Goal: Task Accomplishment & Management: Manage account settings

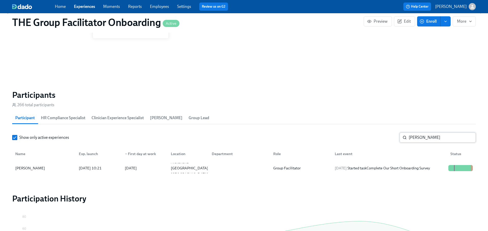
click at [423, 139] on input "jordan m" at bounding box center [442, 137] width 67 height 10
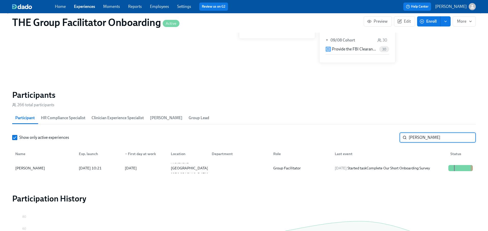
click at [423, 139] on input "jordan m" at bounding box center [442, 137] width 67 height 10
type input "harple"
click at [391, 167] on div "2025/09/03 Completed task Schedule Onboarding Check-Out!" at bounding box center [381, 168] width 96 height 6
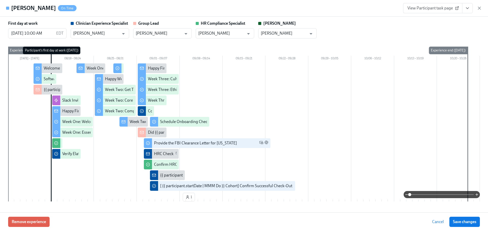
click at [467, 6] on icon "View task page" at bounding box center [467, 8] width 5 height 5
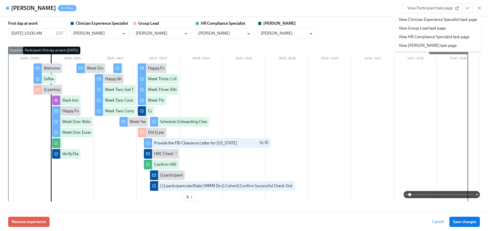
click at [433, 20] on link "View Clinician Experience Specialist task page" at bounding box center [438, 20] width 78 height 6
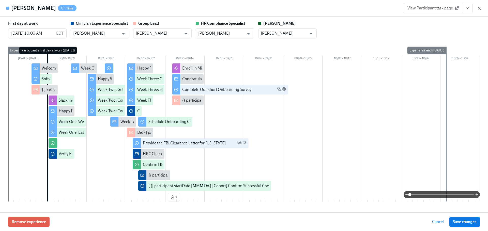
click at [480, 9] on icon "button" at bounding box center [479, 8] width 3 height 3
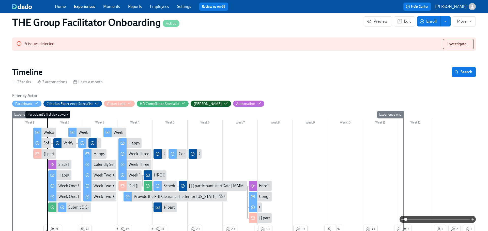
scroll to position [133, 0]
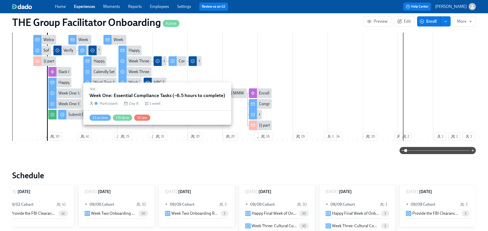
click at [70, 104] on div "Week One: Essential Compliance Tasks (~6.5 hours to complete)" at bounding box center [113, 104] width 110 height 6
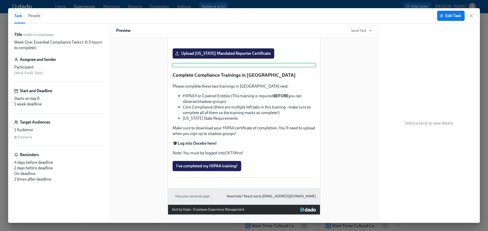
scroll to position [1263, 0]
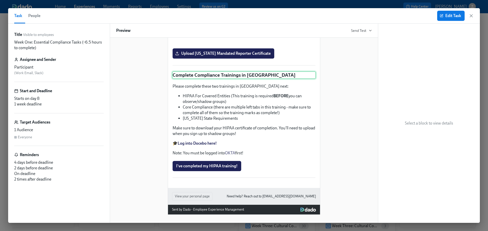
click at [217, 71] on div "Complete Compliance Trainings in Docebo" at bounding box center [244, 75] width 144 height 8
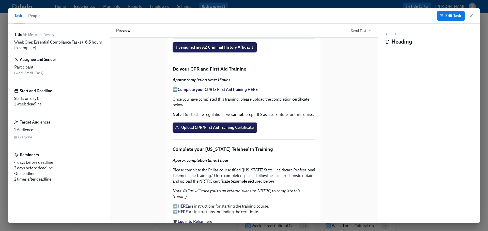
scroll to position [728, 0]
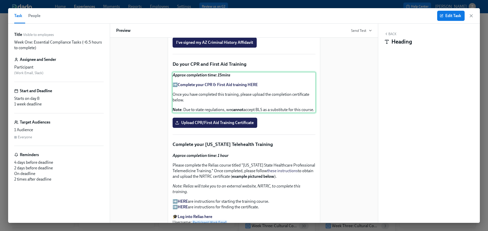
click at [219, 113] on div "Approx completion time: 15mins ➡️ Complete your CPR & First Aid training HERE O…" at bounding box center [244, 92] width 144 height 41
click at [250, 113] on div "Approx completion time: 15mins ➡️ Complete your CPR & First Aid training HERE O…" at bounding box center [244, 92] width 144 height 41
click at [188, 113] on div "Approx completion time: 15mins ➡️ Complete your CPR & First Aid training HERE O…" at bounding box center [244, 92] width 144 height 41
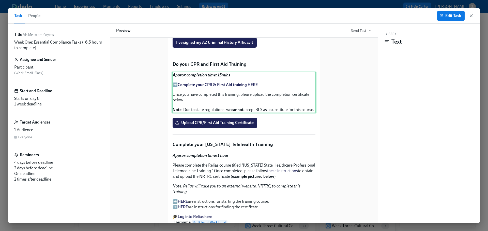
drag, startPoint x: 188, startPoint y: 148, endPoint x: 173, endPoint y: 111, distance: 40.5
click at [173, 111] on div "Approx completion time: 15mins ➡️ Complete your CPR & First Aid training HERE O…" at bounding box center [244, 92] width 144 height 41
copy div "Approx completion time: 15mins ➡️ Complete your CPR & First Aid training HERE O…"
click at [447, 17] on span "Edit Task" at bounding box center [451, 15] width 20 height 5
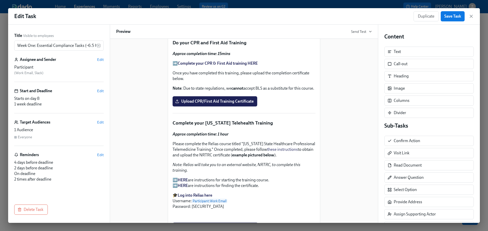
scroll to position [759, 0]
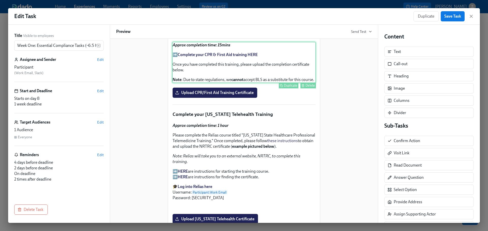
click at [255, 83] on div "Approx completion time: 15mins ➡️ Complete your CPR & First Aid training HERE O…" at bounding box center [244, 62] width 144 height 41
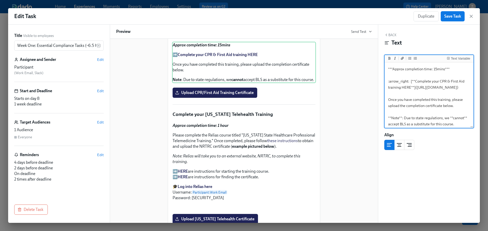
click at [420, 96] on textarea "***Approx completion time: 15mins*** :arrow_right: [**Complete your CPR & First…" at bounding box center [429, 96] width 87 height 66
click at [210, 38] on div "Do your CPR and First Aid Training Duplicate Delete" at bounding box center [244, 34] width 144 height 8
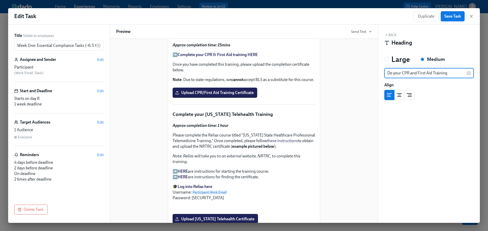
click at [414, 70] on input "Do your CPR and First Aid Training" at bounding box center [425, 73] width 82 height 10
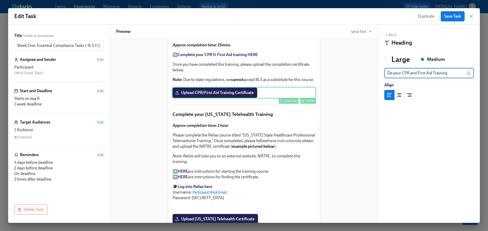
click at [274, 98] on div "Upload CPR/First Aid Training Certificate Duplicate Delete" at bounding box center [244, 92] width 144 height 11
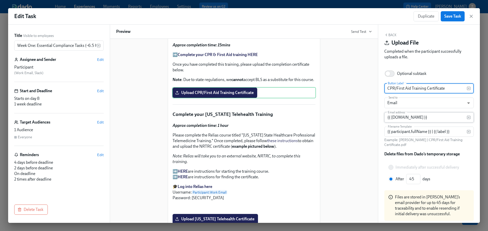
click at [413, 117] on input "{{ hrComplianceSpecialist.email }}" at bounding box center [425, 117] width 82 height 10
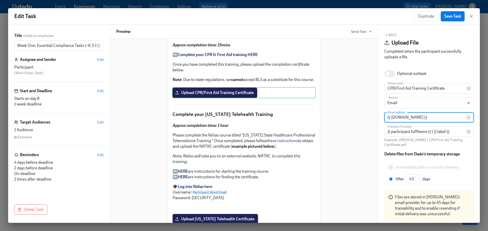
click at [413, 117] on input "{{ hrComplianceSpecialist.email }}" at bounding box center [425, 117] width 82 height 10
click at [421, 130] on input "{{ participant.fullName }} | {{ label }}" at bounding box center [425, 131] width 82 height 10
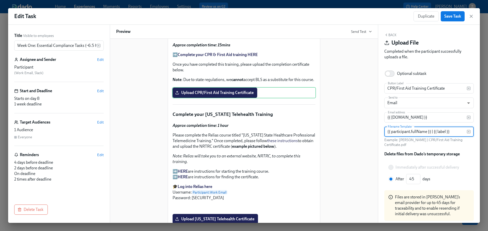
click at [421, 130] on input "{{ participant.fullName }} | {{ label }}" at bounding box center [425, 131] width 82 height 10
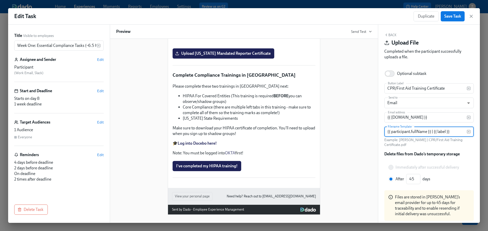
scroll to position [1264, 0]
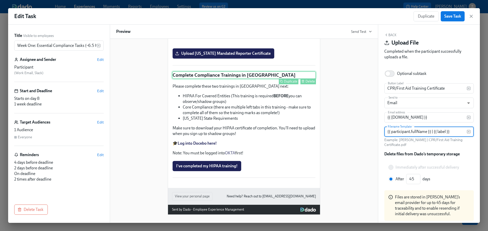
click at [242, 76] on div "Complete Compliance Trainings in Docebo Duplicate Delete" at bounding box center [244, 75] width 144 height 8
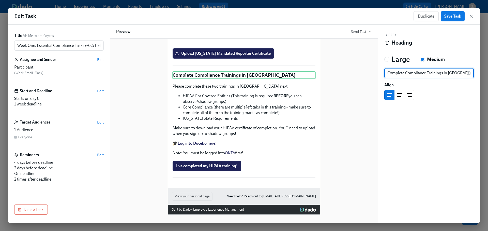
click at [409, 72] on input "Complete Compliance Trainings in Docebo" at bounding box center [425, 73] width 82 height 10
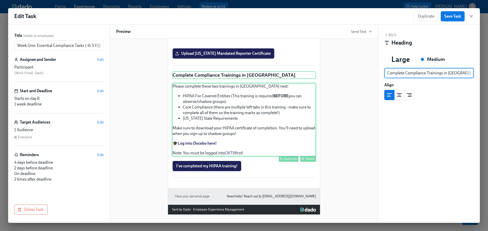
click at [225, 113] on div "Please complete these two trainings in Docebo next: HIPAA For Covered Entities …" at bounding box center [244, 119] width 144 height 73
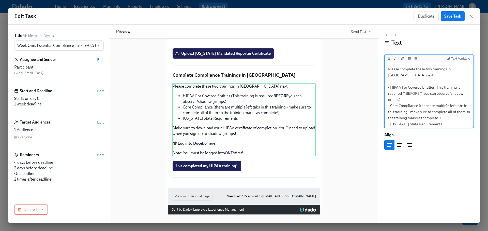
click at [432, 104] on textarea "Please complete these two trainings in Docebo next: - HIPAA For Covered Entitie…" at bounding box center [429, 126] width 87 height 127
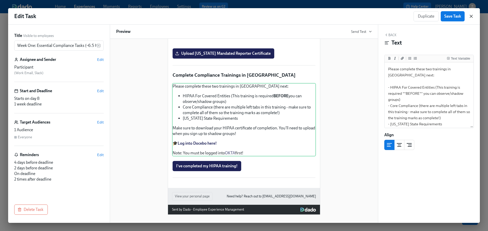
click at [472, 15] on icon "button" at bounding box center [471, 16] width 3 height 3
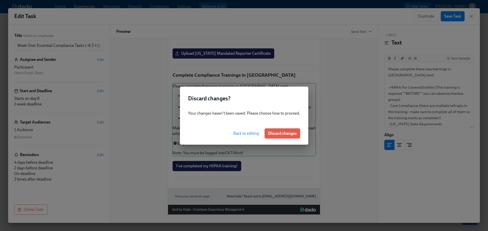
click at [283, 132] on span "Discard changes" at bounding box center [282, 133] width 28 height 5
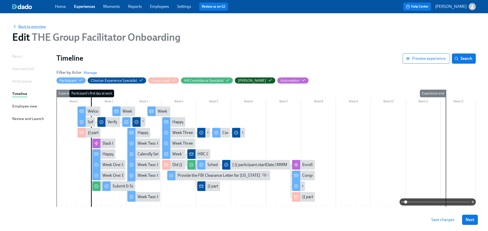
click at [27, 26] on span "Back to overview" at bounding box center [29, 26] width 34 height 5
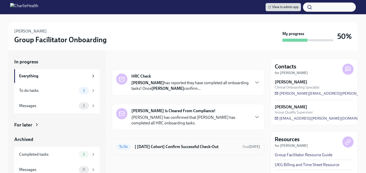
click at [176, 145] on h6 "[ [DATE] Cohort] Confirm Successful Check-Out" at bounding box center [187, 147] width 104 height 6
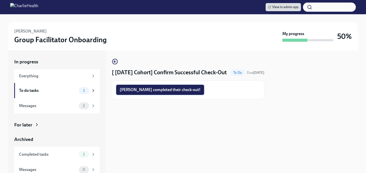
click at [158, 92] on span "Heather completed their check-out!" at bounding box center [160, 89] width 81 height 5
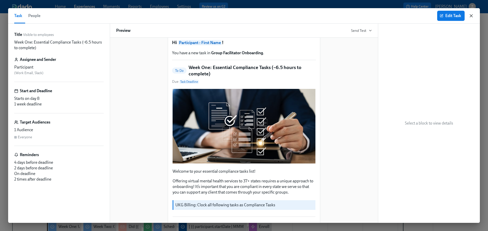
scroll to position [0, 7229]
click at [472, 15] on icon "button" at bounding box center [471, 15] width 3 height 3
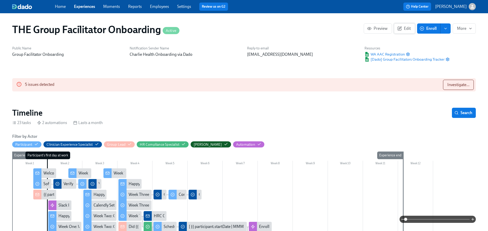
click at [405, 33] on button "Edit" at bounding box center [404, 28] width 21 height 10
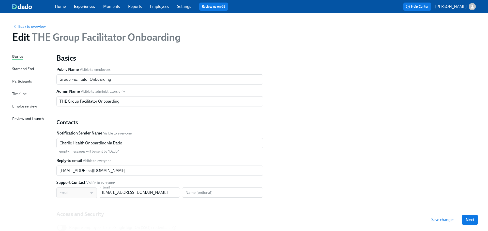
click at [18, 95] on div "Timeline" at bounding box center [19, 94] width 14 height 6
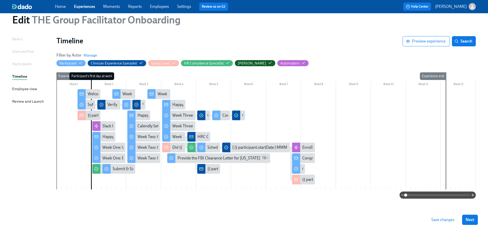
scroll to position [20, 0]
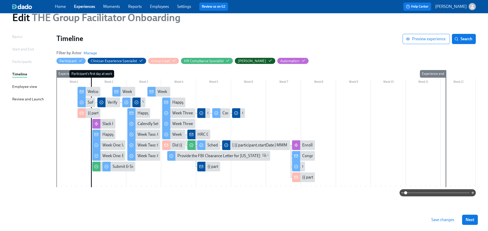
click at [139, 171] on div at bounding box center [266, 137] width 420 height 100
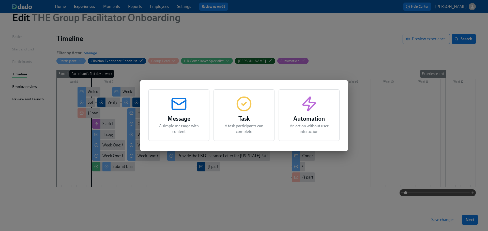
click at [242, 119] on h3 "Task" at bounding box center [244, 118] width 48 height 9
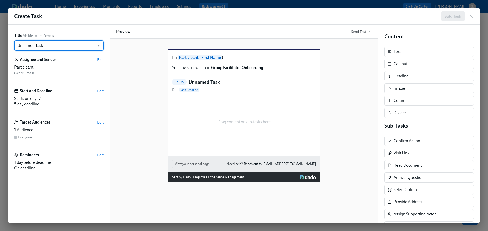
click at [55, 46] on input "Unnamed Task" at bounding box center [55, 45] width 82 height 10
type input "Week Two: Core Compliance Tasks (~ 4 hours)"
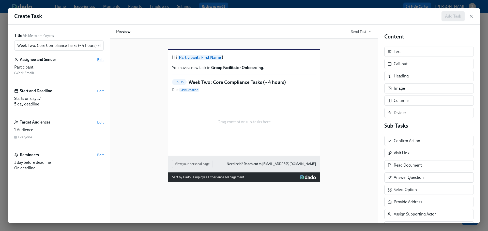
click at [101, 59] on span "Edit" at bounding box center [100, 59] width 7 height 5
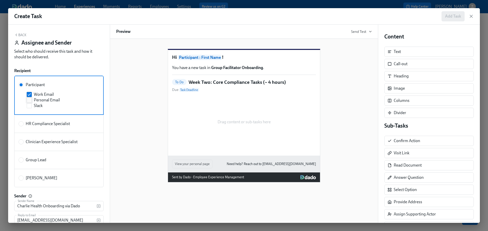
click at [52, 98] on span "Personal Email" at bounding box center [47, 100] width 26 height 6
click at [32, 98] on input "Personal Email" at bounding box center [29, 100] width 5 height 5
click at [44, 100] on span "Personal Email" at bounding box center [47, 100] width 26 height 6
click at [32, 100] on input "Personal Email" at bounding box center [29, 100] width 5 height 5
checkbox input "false"
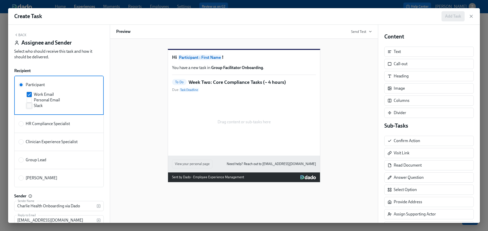
click at [40, 106] on span "Slack" at bounding box center [38, 106] width 9 height 6
click at [32, 106] on input "Slack" at bounding box center [29, 105] width 5 height 5
checkbox input "true"
click at [21, 34] on button "Back" at bounding box center [20, 35] width 12 height 4
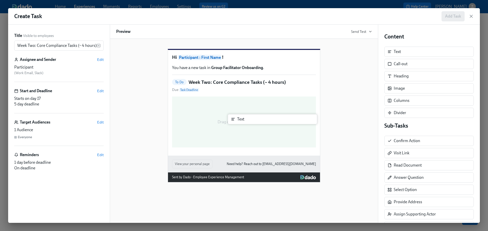
drag, startPoint x: 401, startPoint y: 52, endPoint x: 242, endPoint y: 120, distance: 173.5
click at [242, 120] on div "Title Visible to employees Week Two: Core Compliance Tasks (~ 4 hours) ​ Assign…" at bounding box center [244, 124] width 472 height 198
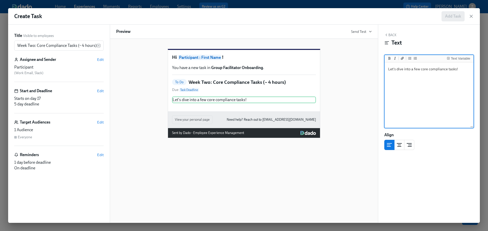
type textarea "Let's dive into a few core compliance tasks!"
click at [313, 166] on div "Hi Participant : First Name ! You have a new task in Group Facilitator Onboardi…" at bounding box center [244, 131] width 268 height 184
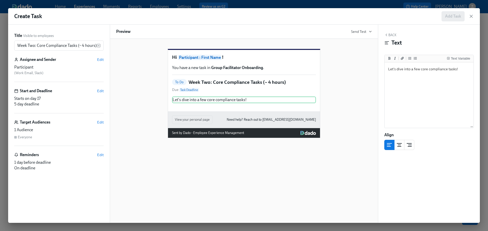
click at [394, 36] on button "Back" at bounding box center [390, 35] width 12 height 4
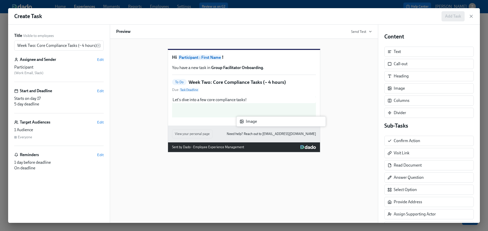
drag, startPoint x: 397, startPoint y: 89, endPoint x: 245, endPoint y: 123, distance: 155.7
click at [245, 123] on div "Title Visible to employees Week Two: Core Compliance Tasks (~ 4 hours) ​ Assign…" at bounding box center [244, 124] width 472 height 198
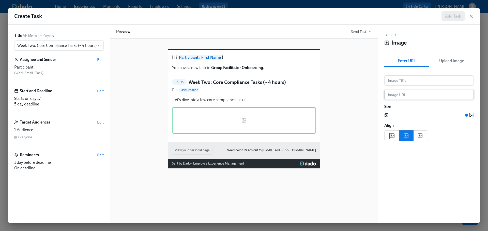
click at [411, 92] on input "text" at bounding box center [428, 94] width 89 height 10
paste input "https://y.yarn.co/b85b3b5d-9cfc-434a-8940-34b26687cb14_text.gif"
type input "https://y.yarn.co/b85b3b5d-9cfc-434a-8940-34b26687cb14_text.gif"
click at [416, 93] on input "https://y.yarn.co/b85b3b5d-9cfc-434a-8940-34b26687cb14_text.gif" at bounding box center [428, 94] width 89 height 10
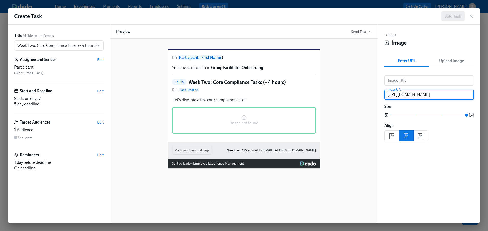
click at [416, 93] on input "https://y.yarn.co/b85b3b5d-9cfc-434a-8940-34b26687cb14_text.gif" at bounding box center [428, 94] width 89 height 10
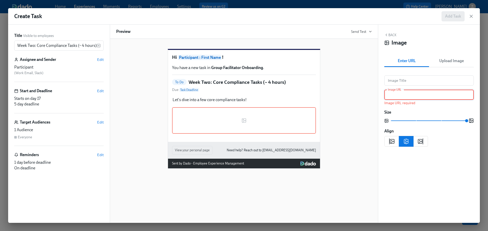
click at [451, 60] on span "Upload Image" at bounding box center [451, 60] width 39 height 7
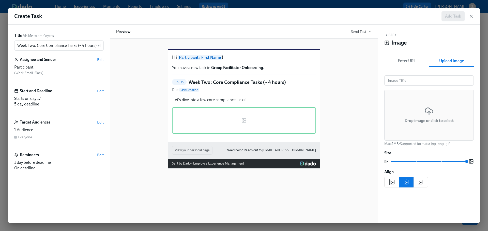
click at [409, 107] on div "Drop image or click to select" at bounding box center [428, 114] width 89 height 51
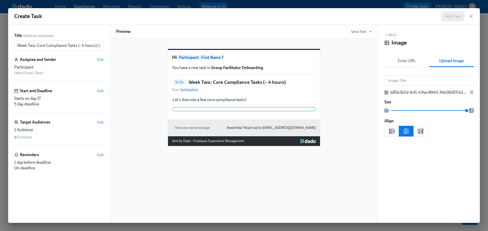
click at [394, 35] on button "Back" at bounding box center [390, 35] width 12 height 4
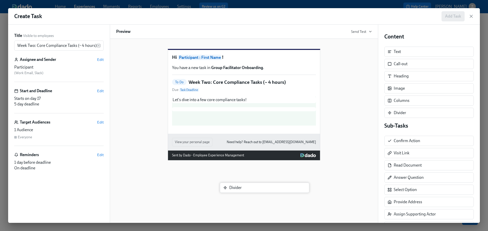
scroll to position [22, 0]
drag, startPoint x: 395, startPoint y: 113, endPoint x: 221, endPoint y: 183, distance: 187.2
click at [221, 183] on div "Title Visible to employees Week Two: Core Compliance Tasks (~ 4 hours) ​ Assign…" at bounding box center [244, 124] width 472 height 198
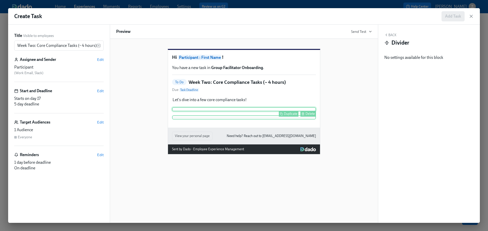
scroll to position [23, 0]
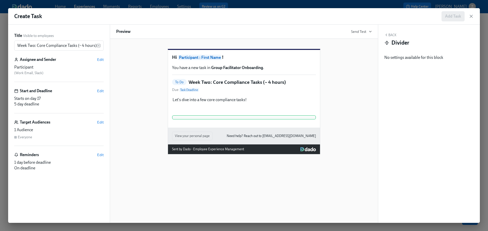
click at [392, 32] on div "Back Divider No settings available for this block Block ID: l-cMsPHWZ" at bounding box center [429, 124] width 102 height 198
click at [392, 34] on button "Back" at bounding box center [390, 35] width 12 height 4
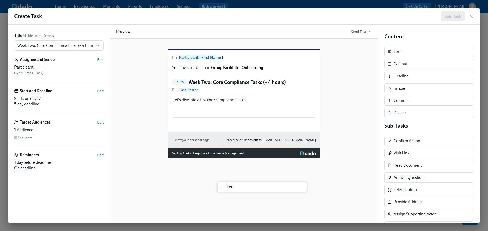
drag, startPoint x: 406, startPoint y: 52, endPoint x: 235, endPoint y: 189, distance: 218.7
click at [235, 189] on div "Title Visible to employees Week Two: Core Compliance Tasks (~ 4 hours) ​ Assign…" at bounding box center [244, 124] width 472 height 198
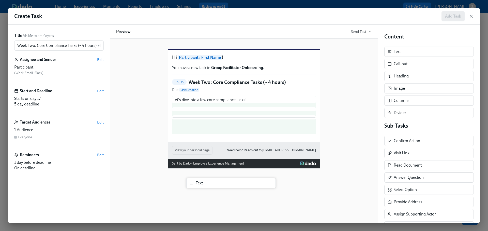
drag, startPoint x: 399, startPoint y: 54, endPoint x: 198, endPoint y: 187, distance: 241.5
click at [198, 187] on div "Title Visible to employees Week Two: Core Compliance Tasks (~ 4 hours) ​ Assign…" at bounding box center [244, 124] width 472 height 198
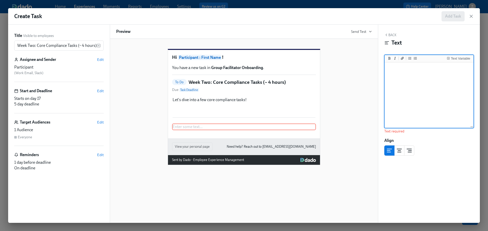
paste textarea "Approx completion time: 15mins ➡️ Complete your CPR & First Aid training HERE O…"
type textarea "Approx completion time: 15mins ➡️ Complete your CPR & First Aid training HERE O…"
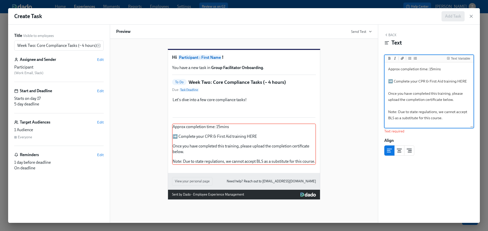
click at [431, 80] on textarea "Approx completion time: 15mins ➡️ Complete your CPR & First Aid training HERE O…" at bounding box center [429, 95] width 87 height 64
click at [465, 80] on textarea "Approx completion time: 15mins ➡️ Complete your CPR & First Aid training HERE O…" at bounding box center [429, 95] width 87 height 64
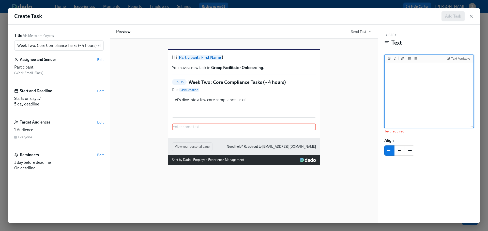
paste textarea "***Approx completion time: 15mins*** :arrow_right: [**Complete your CPR & First…"
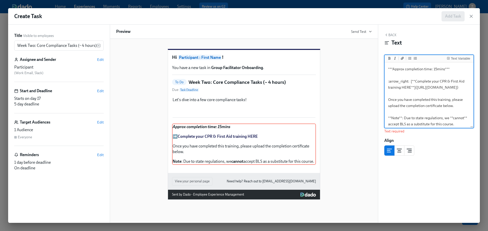
scroll to position [2, 0]
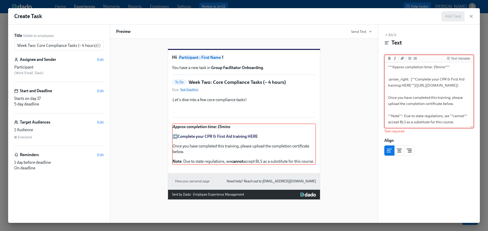
type textarea "***Approx completion time: 15mins*** :arrow_right: [**Complete your CPR & First…"
click at [390, 32] on div "Back Text Text Variable ***Approx completion time: 15mins*** :arrow_right: [**C…" at bounding box center [429, 124] width 102 height 198
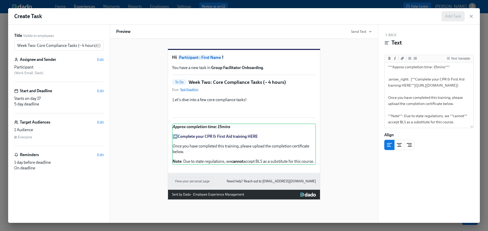
click at [390, 36] on button "Back" at bounding box center [390, 35] width 12 height 4
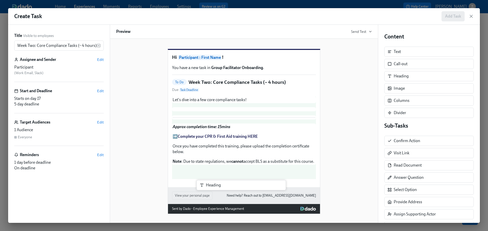
scroll to position [78, 0]
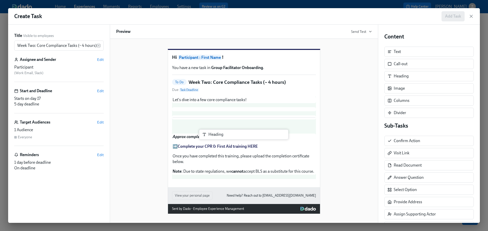
drag, startPoint x: 405, startPoint y: 79, endPoint x: 213, endPoint y: 139, distance: 200.9
click at [213, 139] on div "Title Visible to employees Week Two: Core Compliance Tasks (~ 4 hours) ​ Assign…" at bounding box center [244, 124] width 472 height 198
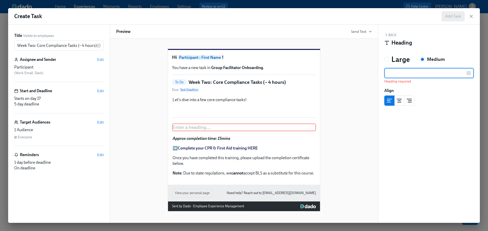
click at [411, 72] on input "text" at bounding box center [425, 73] width 82 height 10
paste input "Do your CPR and First Aid Training"
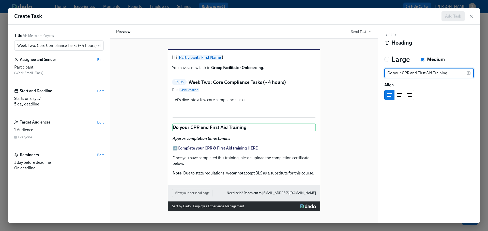
type input "Do your CPR and First Aid Training"
click at [394, 34] on button "Back" at bounding box center [390, 35] width 12 height 4
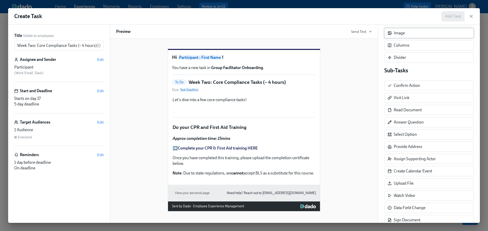
scroll to position [64, 0]
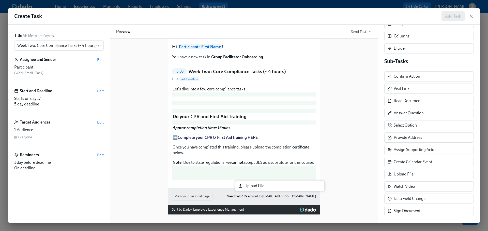
drag, startPoint x: 398, startPoint y: 170, endPoint x: 233, endPoint y: 187, distance: 165.4
click at [233, 187] on div "Title Visible to employees Week Two: Core Compliance Tasks (~ 4 hours) ​ Assign…" at bounding box center [244, 124] width 472 height 198
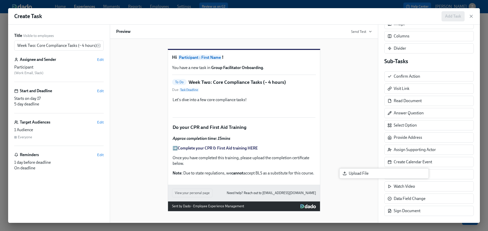
scroll to position [87, 0]
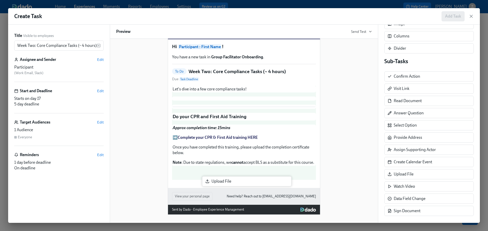
drag, startPoint x: 405, startPoint y: 173, endPoint x: 216, endPoint y: 183, distance: 188.4
click at [216, 183] on div "Title Visible to employees Week Two: Core Compliance Tasks (~ 4 hours) ​ Assign…" at bounding box center [244, 124] width 472 height 198
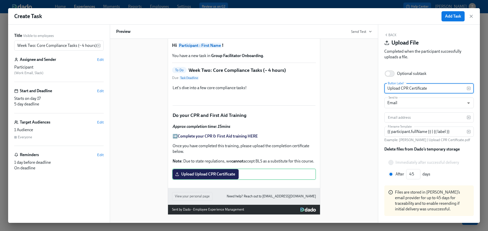
type input "Upload CPR Certificate"
click at [410, 88] on input "Upload CPR Certificate" at bounding box center [425, 88] width 82 height 10
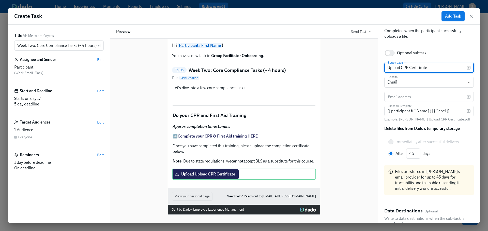
scroll to position [21, 0]
click at [414, 97] on input "text" at bounding box center [425, 96] width 82 height 10
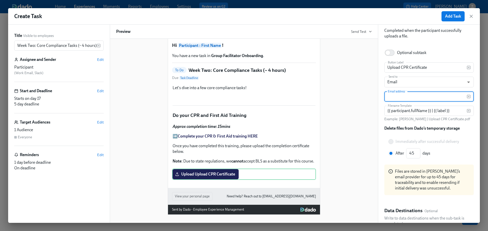
paste input "{{ hrComplianceSpecialist.email }}"
type input "{{ hrComplianceSpecialist.email }}"
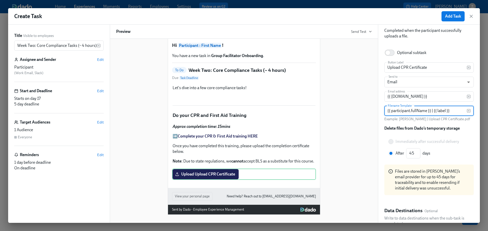
click at [430, 108] on input "{{ participant.fullName }} | {{ label }}" at bounding box center [425, 111] width 82 height 10
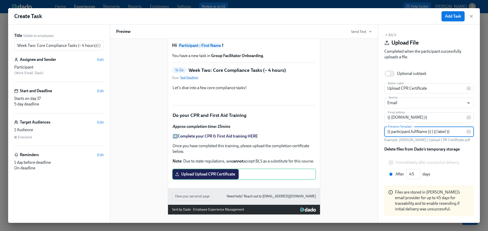
click at [387, 36] on icon "button" at bounding box center [386, 35] width 4 height 4
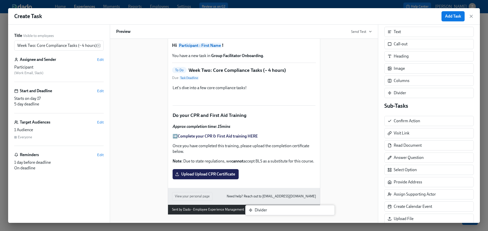
scroll to position [101, 0]
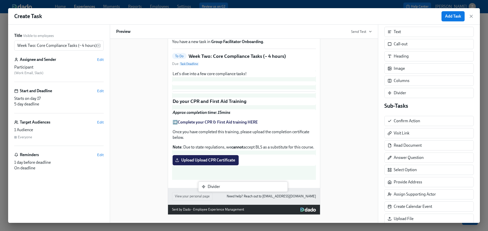
drag, startPoint x: 412, startPoint y: 93, endPoint x: 223, endPoint y: 188, distance: 211.5
click at [223, 188] on div "Title Visible to employees Week Two: Core Compliance Tasks (~ 4 hours) ​ Assign…" at bounding box center [244, 124] width 472 height 198
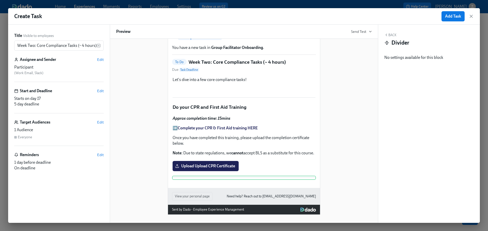
scroll to position [109, 0]
click at [395, 32] on div "Back Divider No settings available for this block Block ID: b7B0-oeWV" at bounding box center [429, 124] width 102 height 198
click at [394, 35] on button "Back" at bounding box center [390, 35] width 12 height 4
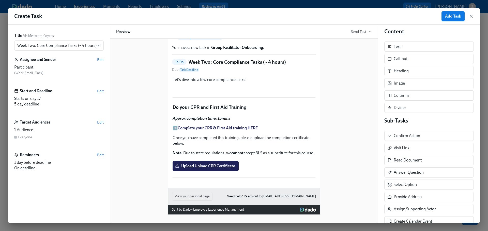
scroll to position [0, 0]
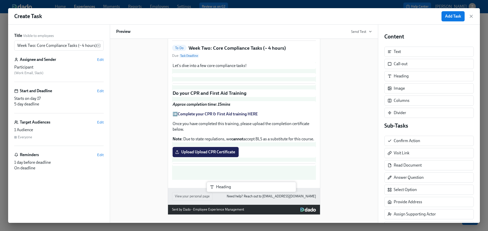
drag, startPoint x: 398, startPoint y: 77, endPoint x: 213, endPoint y: 192, distance: 218.2
click at [213, 193] on div "Title Visible to employees Week Two: Core Compliance Tasks (~ 4 hours) ​ Assign…" at bounding box center [244, 124] width 472 height 198
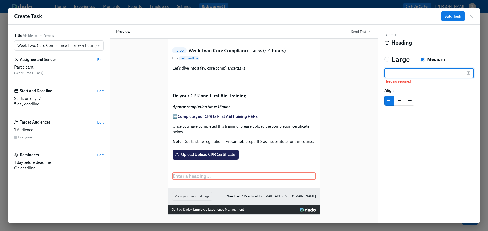
click at [396, 74] on input "text" at bounding box center [425, 73] width 82 height 10
paste input "Complete Compliance Trainings in Docebo"
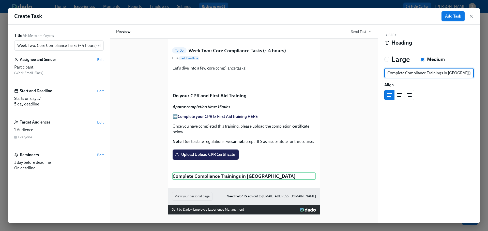
type input "Complete Compliance Trainings in Docebo"
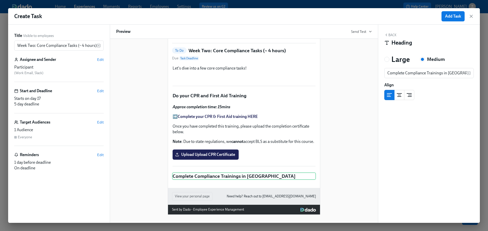
click at [394, 32] on div "Back Heading Large Medium Complete Compliance Trainings in Docebo ​ Align Block…" at bounding box center [429, 124] width 102 height 198
click at [394, 33] on div "Back Heading" at bounding box center [428, 41] width 89 height 16
click at [393, 34] on button "Back" at bounding box center [390, 35] width 12 height 4
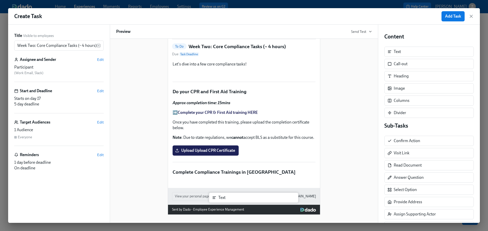
scroll to position [123, 0]
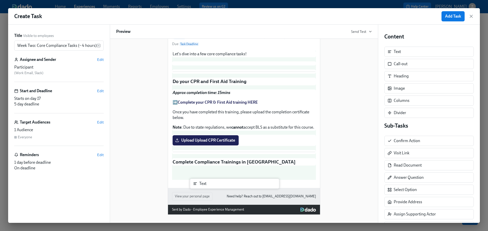
drag, startPoint x: 404, startPoint y: 53, endPoint x: 200, endPoint y: 189, distance: 244.8
click at [200, 189] on div "Title Visible to employees Week Two: Core Compliance Tasks (~ 4 hours) ​ Assign…" at bounding box center [244, 124] width 472 height 198
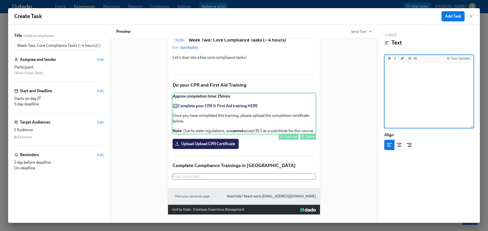
scroll to position [132, 0]
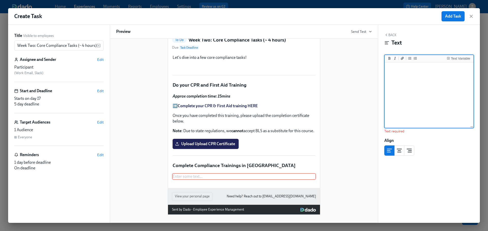
click at [416, 72] on textarea at bounding box center [429, 95] width 87 height 64
paste textarea "Please complete these two trainings in Docebo next: - HIPAA For Covered Entitie…"
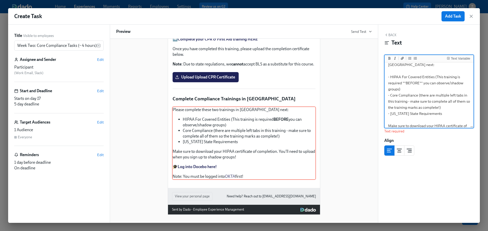
scroll to position [17, 0]
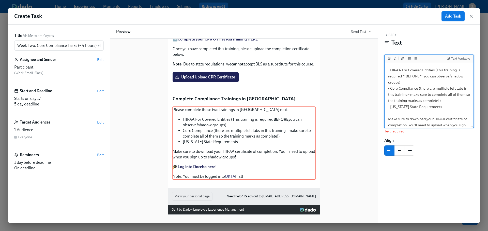
click at [416, 107] on textarea "Please complete these two trainings in Docebo next: - HIPAA For Covered Entitie…" at bounding box center [429, 109] width 87 height 127
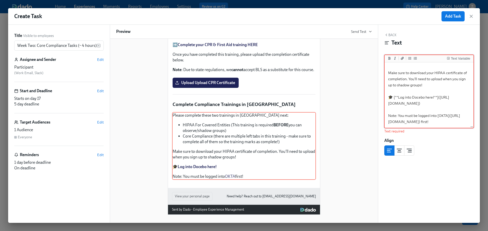
scroll to position [193, 0]
type textarea "Please complete these two trainings in Docebo next: - HIPAA For Covered Entitie…"
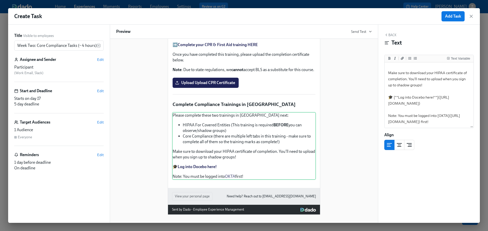
click at [393, 37] on button "Back" at bounding box center [390, 35] width 12 height 4
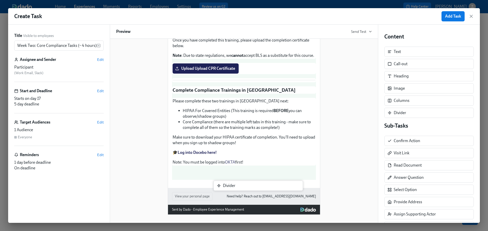
drag, startPoint x: 408, startPoint y: 114, endPoint x: 235, endPoint y: 188, distance: 188.2
click at [235, 188] on div "Title Visible to employees Week Two: Core Compliance Tasks (~ 4 hours) ​ Assign…" at bounding box center [244, 124] width 472 height 198
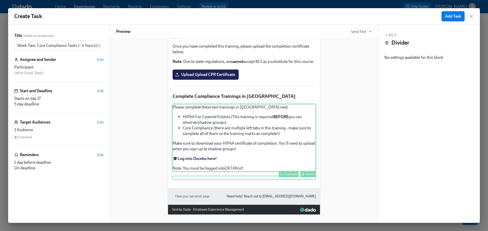
click at [259, 171] on div "Please complete these two trainings in Docebo next: HIPAA For Covered Entities …" at bounding box center [244, 138] width 144 height 68
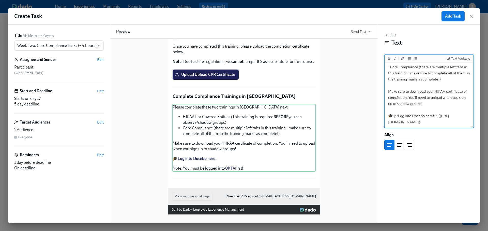
scroll to position [63, 0]
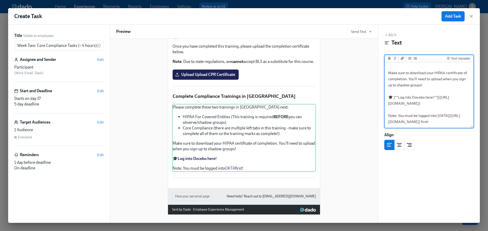
click at [437, 114] on textarea "Please complete these two trainings in Docebo next: - HIPAA For Covered Entitie…" at bounding box center [429, 66] width 87 height 121
paste textarea ":arrow_right:"
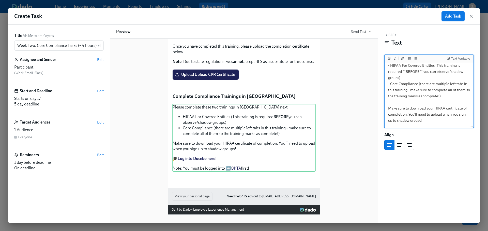
scroll to position [0, 0]
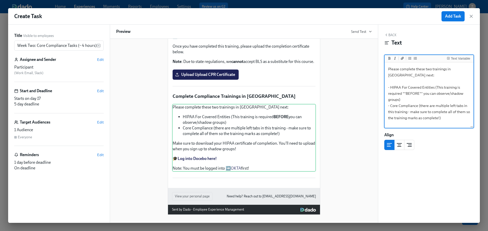
click at [428, 70] on textarea "Please complete these two trainings in Docebo next: - HIPAA For Covered Entitie…" at bounding box center [429, 123] width 87 height 121
click at [449, 99] on textarea "Please complete these **two** trainings in Docebo next: - HIPAA For Covered Ent…" at bounding box center [429, 123] width 87 height 121
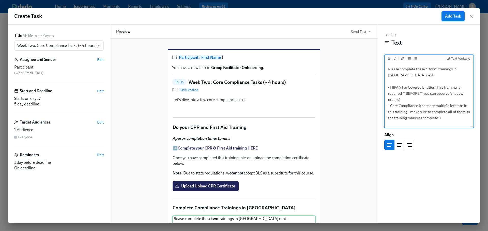
type textarea "Please complete these **two** trainings in Docebo next: - HIPAA For Covered Ent…"
click at [452, 16] on span "Add Task" at bounding box center [453, 16] width 16 height 5
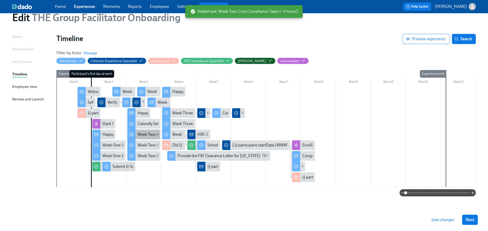
click at [149, 132] on div "Week Two: Get To Know Your Role (~4 hours to complete)" at bounding box center [187, 134] width 99 height 6
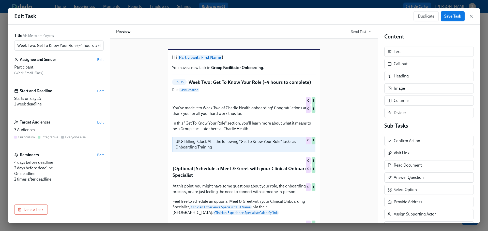
click at [468, 16] on div "Duplicate Save Task" at bounding box center [444, 16] width 60 height 10
click at [471, 16] on icon "button" at bounding box center [471, 16] width 5 height 5
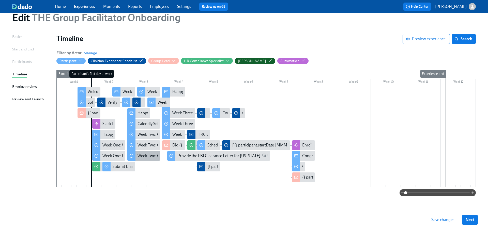
click at [151, 156] on div "Week Two: Compliance Crisis Response (~1.5 hours to complete)" at bounding box center [193, 156] width 111 height 6
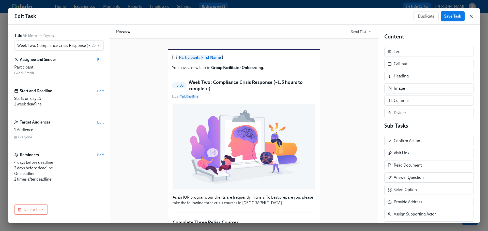
click at [470, 16] on icon "button" at bounding box center [471, 16] width 5 height 5
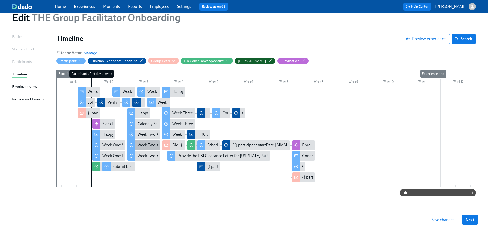
click at [155, 146] on div "Week Two: Core Processes (~1.25 hours to complete)" at bounding box center [183, 145] width 91 height 6
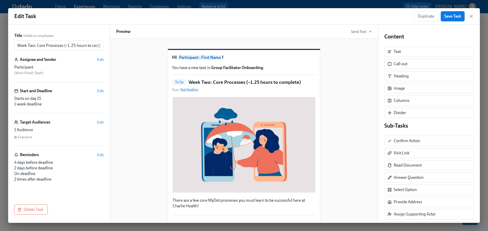
click at [472, 19] on div "Duplicate Save Task" at bounding box center [444, 16] width 60 height 10
click at [472, 18] on icon "button" at bounding box center [471, 16] width 5 height 5
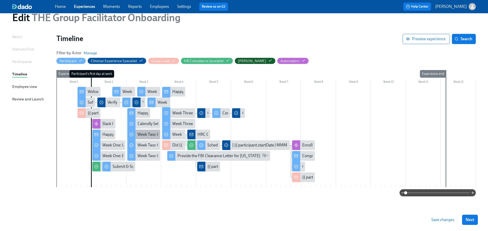
click at [155, 133] on div "Week Two: Get To Know Your Role (~4 hours to complete)" at bounding box center [187, 134] width 99 height 6
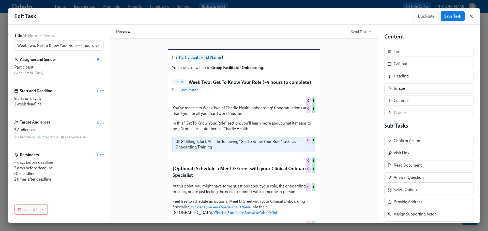
click at [473, 18] on icon "button" at bounding box center [471, 16] width 5 height 5
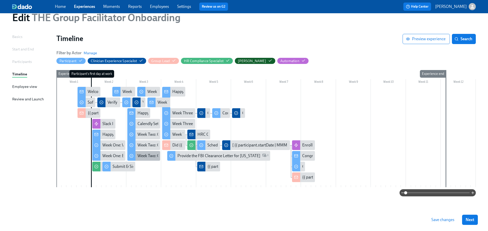
click at [147, 155] on div "Week Two: Compliance Crisis Response (~1.5 hours to complete)" at bounding box center [193, 156] width 111 height 6
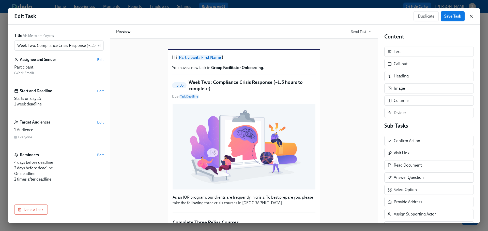
click at [472, 15] on icon "button" at bounding box center [471, 16] width 5 height 5
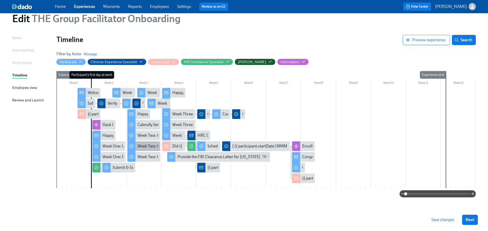
scroll to position [20, 0]
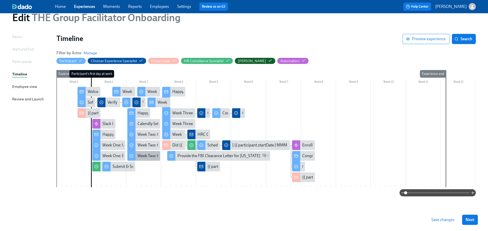
click at [146, 157] on div "Week Two: Compliance Crisis Response (~1.5 hours to complete)" at bounding box center [193, 156] width 111 height 6
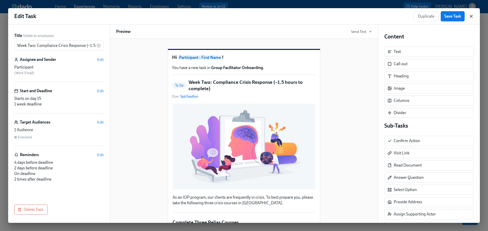
click at [471, 17] on icon "button" at bounding box center [471, 16] width 5 height 5
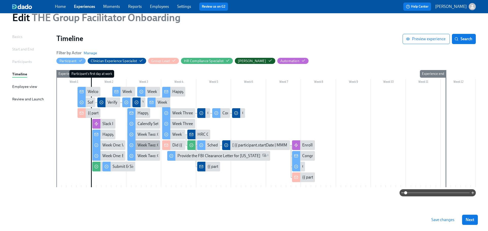
click at [149, 142] on div "Week Two: Core Processes (~1.25 hours to complete)" at bounding box center [183, 145] width 91 height 6
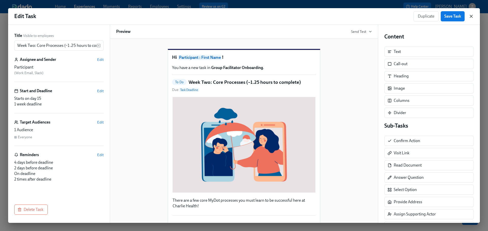
click at [472, 15] on icon "button" at bounding box center [471, 16] width 5 height 5
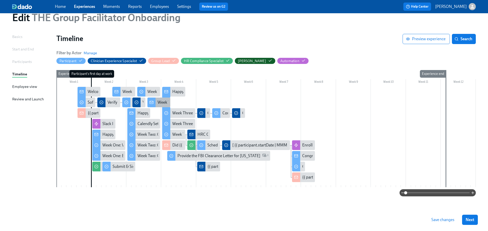
click at [166, 102] on div "Week Two Onboarding Recap!" at bounding box center [184, 102] width 53 height 6
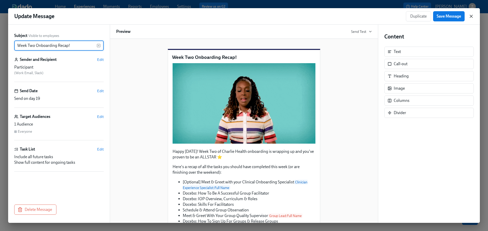
click at [471, 19] on icon "button" at bounding box center [471, 16] width 5 height 5
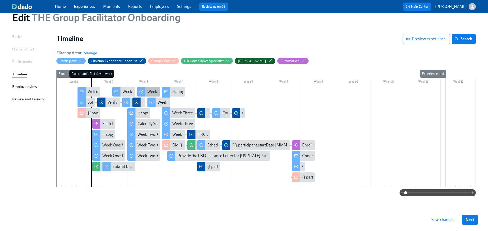
click at [150, 92] on div "Week Two: Core Compliance Tasks (~ 4 hours)" at bounding box center [186, 92] width 79 height 6
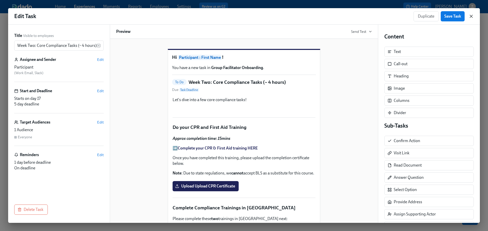
click at [472, 16] on icon "button" at bounding box center [471, 16] width 5 height 5
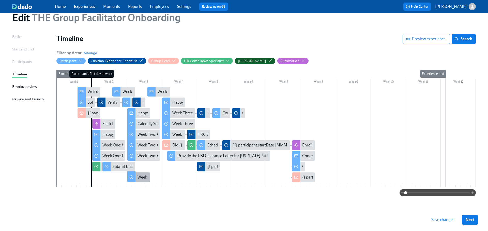
click at [143, 177] on div "Week Two: Core Compliance Tasks (~ 4 hours)" at bounding box center [177, 177] width 79 height 6
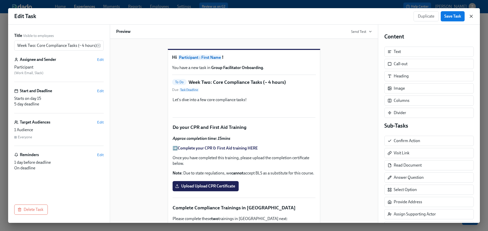
click at [472, 15] on icon "button" at bounding box center [471, 16] width 5 height 5
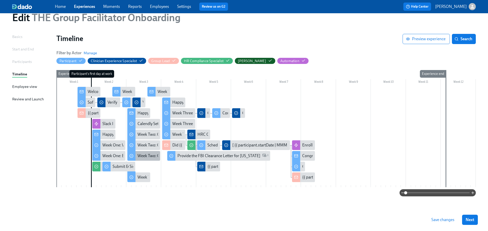
click at [152, 153] on div "Week Two: Compliance Crisis Response (~1.5 hours to complete)" at bounding box center [193, 156] width 111 height 6
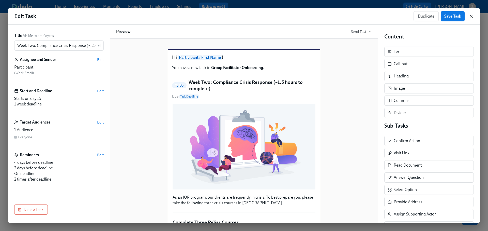
click at [473, 14] on icon "button" at bounding box center [471, 16] width 5 height 5
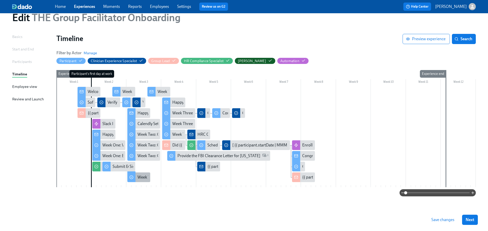
click at [141, 176] on div "Week Two: Core Compliance Tasks (~ 4 hours)" at bounding box center [177, 177] width 79 height 6
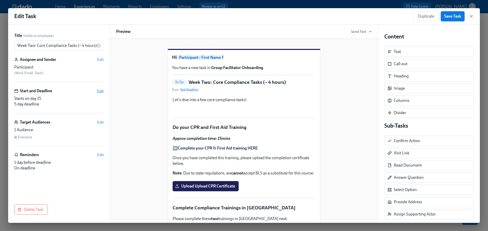
click at [100, 91] on span "Edit" at bounding box center [100, 90] width 7 height 5
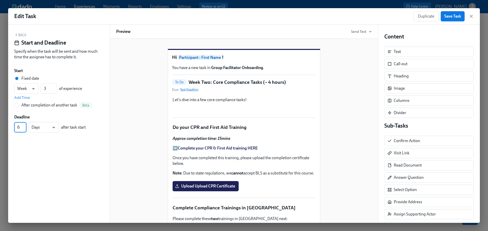
click at [24, 125] on input "6" at bounding box center [20, 127] width 12 height 10
type input "7"
click at [24, 125] on input "7" at bounding box center [20, 127] width 12 height 10
click at [25, 37] on div "Back Start and Deadline Specify when the task will be sent and how much time th…" at bounding box center [58, 47] width 89 height 29
click at [24, 37] on div "Back Start and Deadline Specify when the task will be sent and how much time th…" at bounding box center [58, 47] width 89 height 29
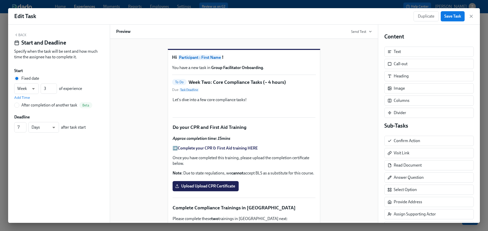
click at [24, 36] on button "Back" at bounding box center [20, 35] width 12 height 4
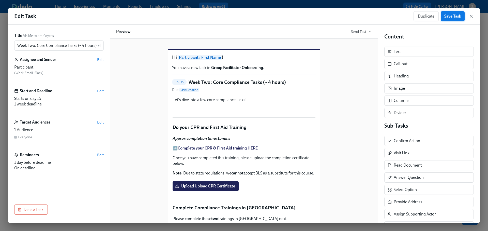
click at [455, 17] on span "Save Task" at bounding box center [452, 16] width 17 height 5
click at [472, 17] on icon "button" at bounding box center [471, 16] width 5 height 5
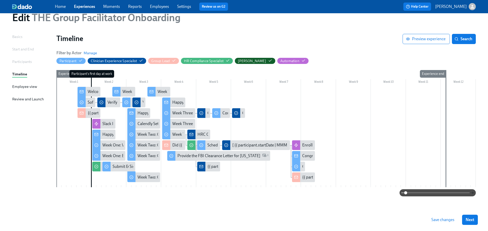
click at [473, 191] on icon "button" at bounding box center [473, 192] width 4 height 4
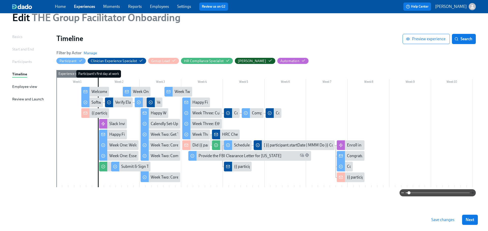
click at [473, 191] on div at bounding box center [438, 192] width 76 height 7
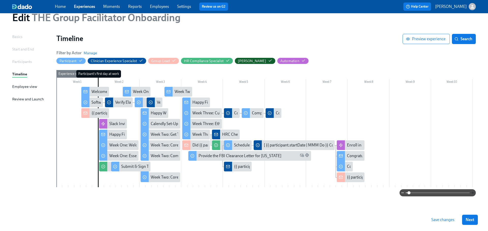
click at [473, 195] on icon "button" at bounding box center [473, 192] width 4 height 4
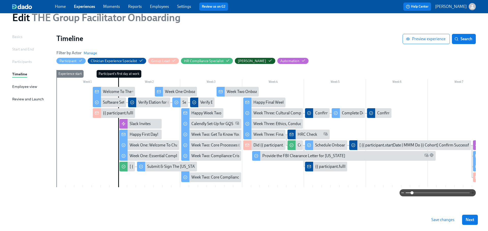
click at [473, 195] on icon "button" at bounding box center [473, 192] width 4 height 4
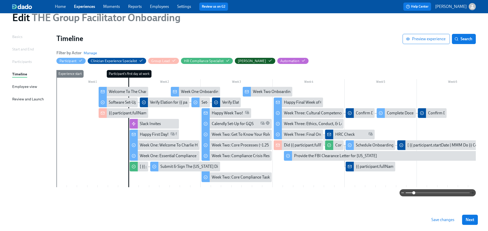
click at [473, 195] on icon "button" at bounding box center [473, 192] width 4 height 4
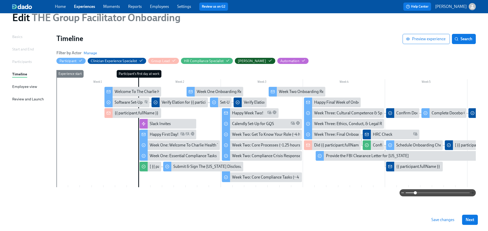
click at [473, 195] on icon "button" at bounding box center [473, 192] width 4 height 4
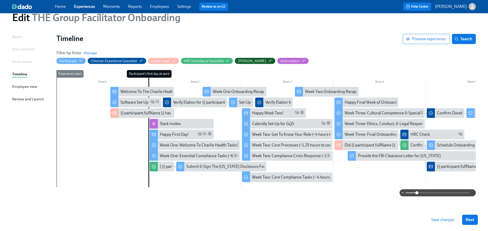
click at [473, 195] on icon "button" at bounding box center [473, 192] width 4 height 4
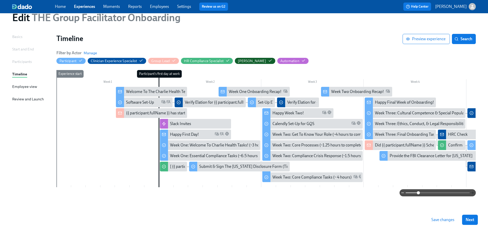
click at [473, 195] on icon "button" at bounding box center [473, 192] width 4 height 4
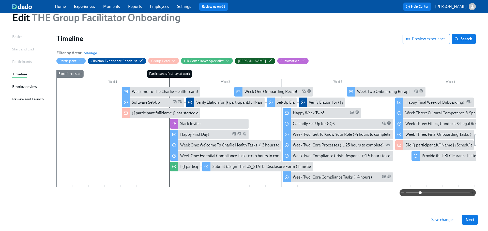
click at [473, 195] on icon "button" at bounding box center [473, 192] width 4 height 4
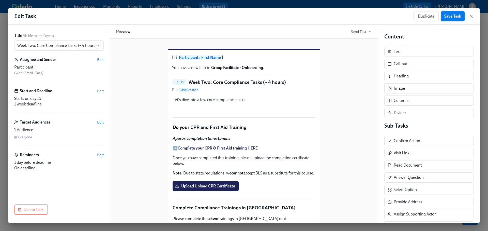
click at [455, 16] on span "Save Task" at bounding box center [452, 16] width 17 height 5
click at [470, 16] on icon "button" at bounding box center [471, 16] width 5 height 5
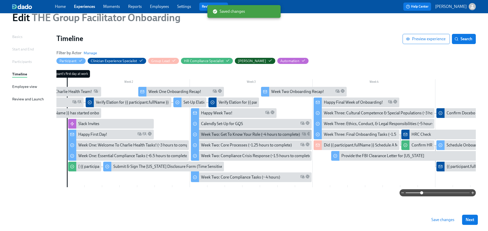
scroll to position [0, 113]
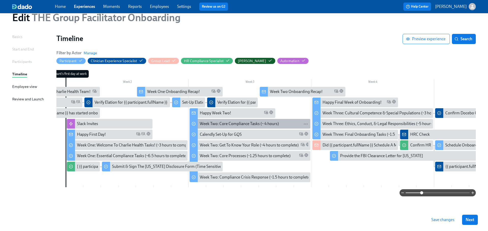
click at [233, 121] on div "Week Two: Core Compliance Tasks (~ 4 hours)" at bounding box center [239, 124] width 79 height 6
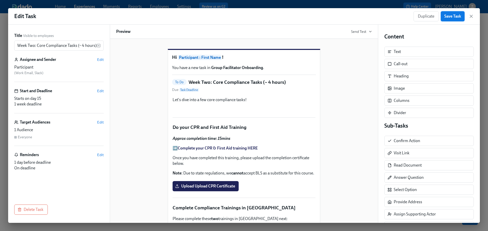
drag, startPoint x: 452, startPoint y: 13, endPoint x: 462, endPoint y: 13, distance: 9.7
click at [452, 13] on button "Save Task" at bounding box center [453, 16] width 24 height 10
click at [471, 14] on icon "button" at bounding box center [471, 16] width 5 height 5
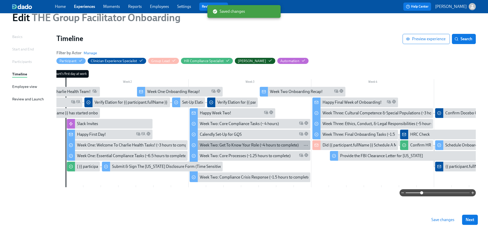
click at [221, 143] on div "Week Two: Get To Know Your Role (~4 hours to complete)" at bounding box center [249, 145] width 99 height 6
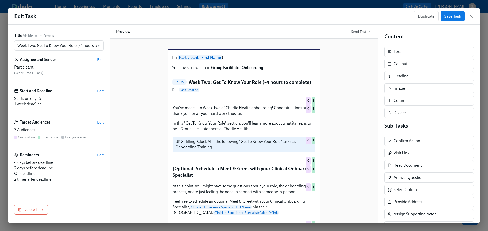
click at [471, 17] on icon "button" at bounding box center [471, 16] width 3 height 3
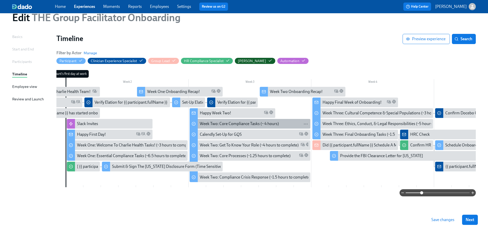
click at [257, 123] on div "Week Two: Core Compliance Tasks (~ 4 hours)" at bounding box center [239, 124] width 79 height 6
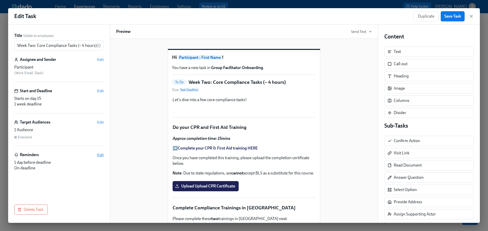
click at [98, 154] on span "Edit" at bounding box center [100, 154] width 7 height 5
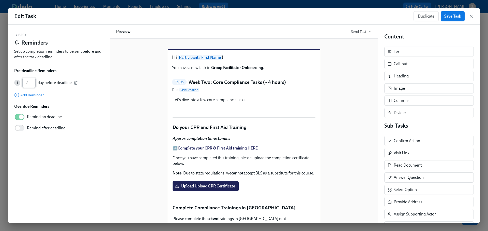
click at [34, 81] on input "2" at bounding box center [28, 83] width 13 height 10
click at [34, 81] on input "3" at bounding box center [28, 83] width 13 height 10
type input "4"
click at [34, 81] on input "4" at bounding box center [28, 83] width 13 height 10
click at [34, 94] on span "Add Reminder" at bounding box center [28, 94] width 29 height 5
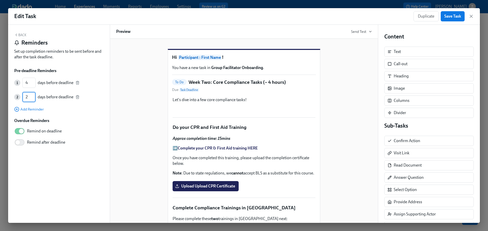
type input "2"
click at [33, 95] on input "2" at bounding box center [28, 97] width 13 height 10
click at [25, 142] on input "Remind after deadline" at bounding box center [18, 142] width 34 height 11
checkbox input "true"
click at [41, 167] on input "5" at bounding box center [40, 165] width 14 height 10
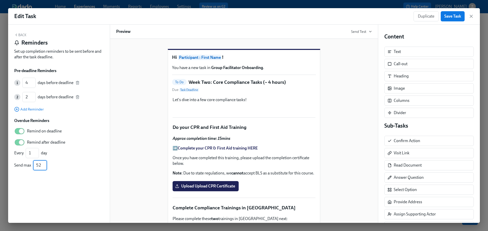
type input "5"
click at [20, 142] on input "Remind after deadline" at bounding box center [18, 142] width 34 height 11
checkbox input "true"
click at [40, 167] on input "5" at bounding box center [40, 165] width 14 height 10
type input "5"
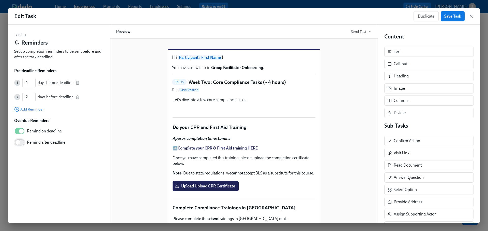
click at [18, 142] on input "Remind after deadline" at bounding box center [18, 142] width 34 height 11
checkbox input "true"
click at [37, 165] on input "5" at bounding box center [40, 165] width 14 height 10
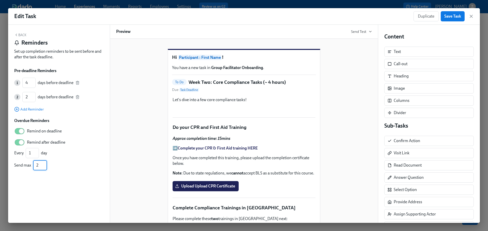
type input "2"
click at [55, 178] on div "Back Reminders Set up completion reminders to be sent before and after the task…" at bounding box center [59, 124] width 102 height 198
click at [20, 32] on div "Back Reminders Set up completion reminders to be sent before and after the task…" at bounding box center [59, 124] width 102 height 198
click at [20, 36] on button "Back" at bounding box center [20, 35] width 12 height 4
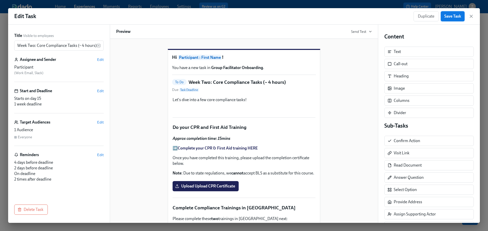
click at [450, 17] on span "Save Task" at bounding box center [452, 16] width 17 height 5
click at [471, 16] on icon "button" at bounding box center [471, 16] width 3 height 3
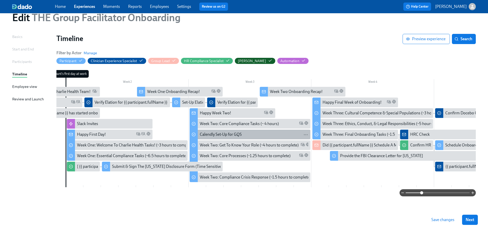
scroll to position [22, 0]
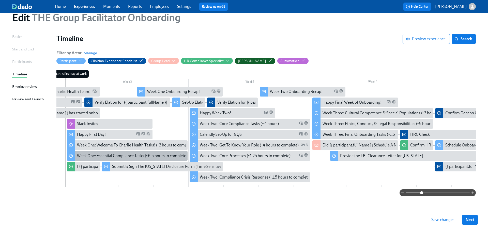
click at [133, 153] on div "Week One: Essential Compliance Tasks (~6.5 hours to complete)" at bounding box center [132, 156] width 110 height 6
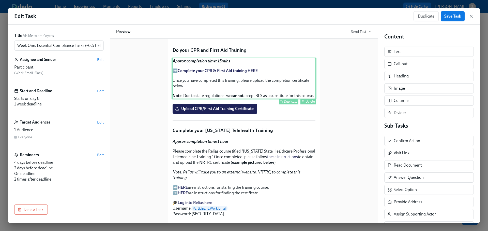
scroll to position [741, 0]
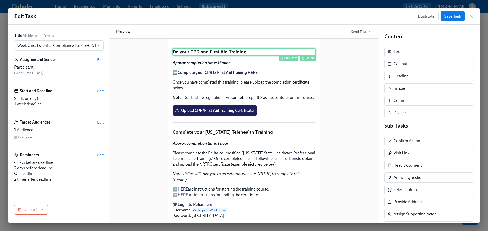
click at [308, 60] on div "Delete" at bounding box center [310, 58] width 9 height 4
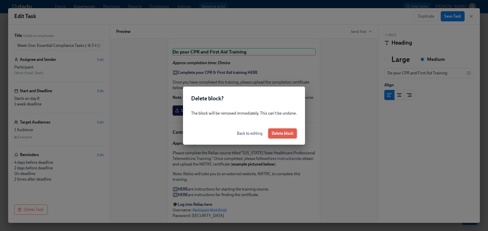
click at [287, 131] on span "Delete block" at bounding box center [283, 133] width 22 height 5
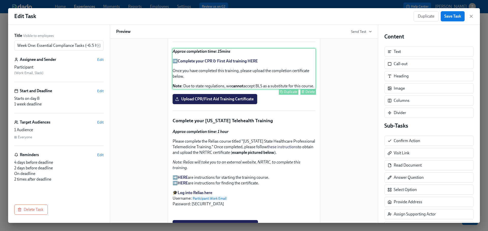
click at [302, 89] on div "Approx completion time: 15mins ➡️ Complete your CPR & First Aid training HERE O…" at bounding box center [244, 68] width 144 height 41
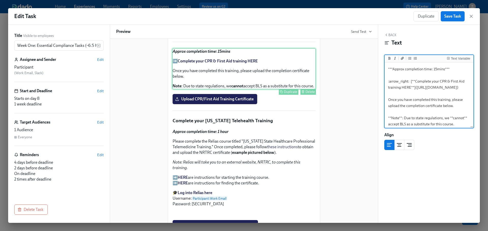
click at [303, 93] on icon "button" at bounding box center [303, 91] width 3 height 3
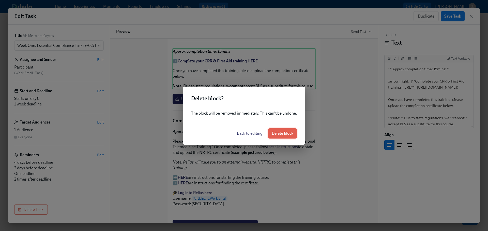
click at [287, 134] on span "Delete block" at bounding box center [283, 133] width 22 height 5
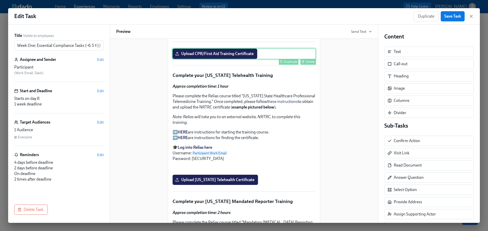
click at [310, 64] on div "Delete" at bounding box center [310, 62] width 9 height 4
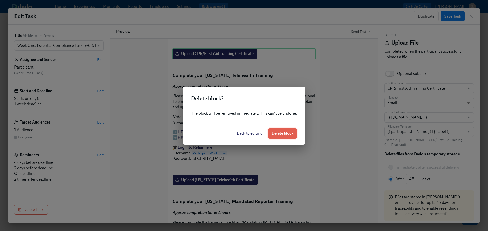
click at [282, 133] on span "Delete block" at bounding box center [283, 133] width 22 height 5
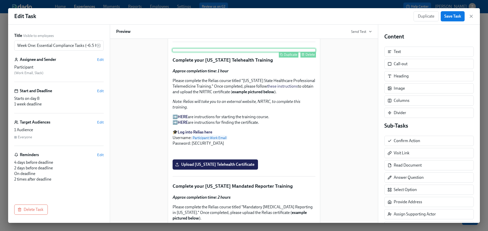
click at [310, 56] on div "Delete" at bounding box center [310, 55] width 9 height 4
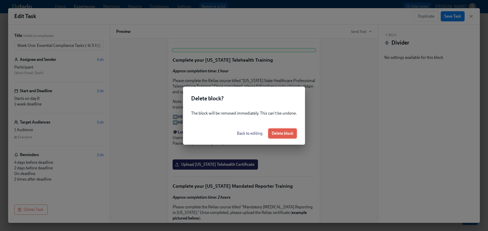
click at [282, 133] on span "Delete block" at bounding box center [283, 133] width 22 height 5
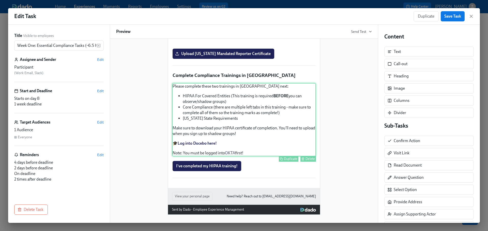
scroll to position [1178, 0]
click at [263, 106] on div "Please complete these two trainings in Docebo next: HIPAA For Covered Entities …" at bounding box center [244, 119] width 144 height 73
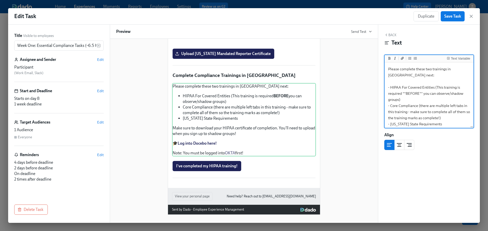
drag, startPoint x: 431, startPoint y: 69, endPoint x: 418, endPoint y: 69, distance: 13.2
click at [418, 69] on textarea "Please complete these two trainings in Docebo next: - HIPAA For Covered Entitie…" at bounding box center [429, 126] width 87 height 127
click at [436, 69] on textarea "Please complete this trainings in Docebo next: - HIPAA For Covered Entities (Th…" at bounding box center [429, 126] width 87 height 127
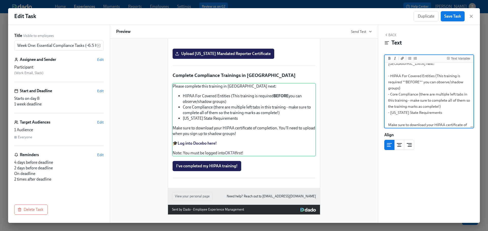
drag, startPoint x: 443, startPoint y: 100, endPoint x: 388, endPoint y: 69, distance: 63.2
click at [388, 69] on textarea "Please complete this training in Docebo next: - HIPAA For Covered Entities (Thi…" at bounding box center [429, 115] width 87 height 127
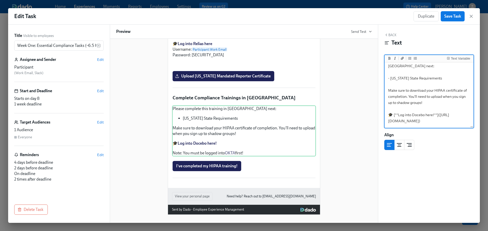
scroll to position [0, 0]
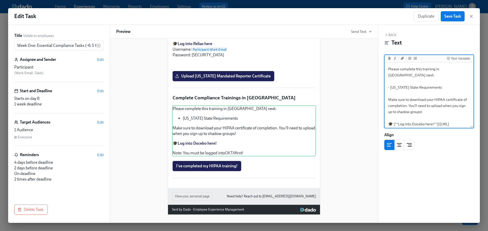
click at [417, 94] on textarea "Please complete this training in Docebo next: - Louisiana State Requirements Ma…" at bounding box center [429, 108] width 87 height 91
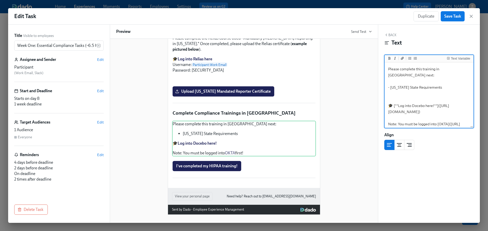
scroll to position [1140, 0]
type textarea "Please complete this training in Docebo next: - Louisiana State Requirements 🎓 …"
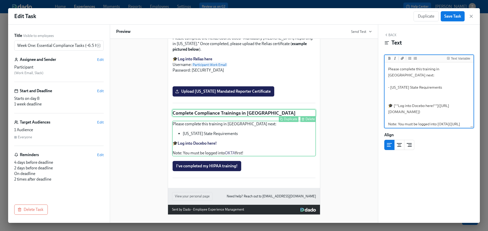
click at [238, 115] on div "Complete Compliance Trainings in Docebo Duplicate Delete" at bounding box center [244, 113] width 144 height 8
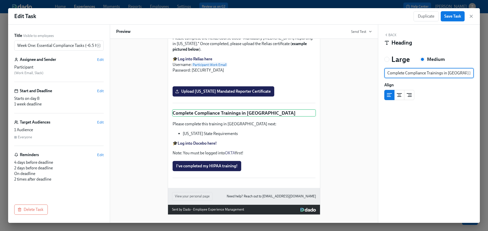
click at [442, 74] on input "Complete Compliance Trainings in Docebo" at bounding box center [425, 73] width 82 height 10
type input "Complete Compliance Training in Docebo"
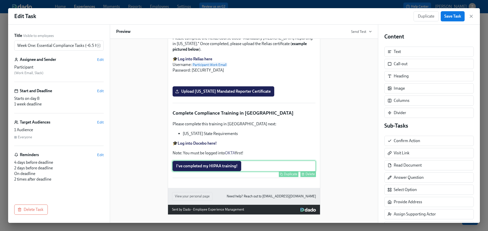
click at [271, 168] on div "I've completed my HIPAA training! Duplicate Delete" at bounding box center [244, 165] width 144 height 11
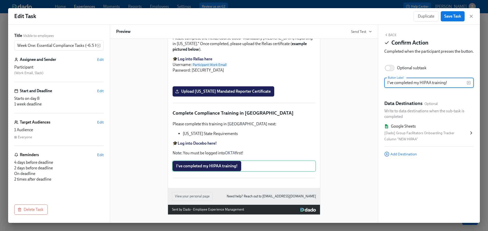
drag, startPoint x: 452, startPoint y: 90, endPoint x: 414, endPoint y: 90, distance: 37.6
click at [414, 88] on input "I've completed my HIPAA training!" at bounding box center [425, 83] width 82 height 10
type input "I've completed the Louisiana Docebo training!"
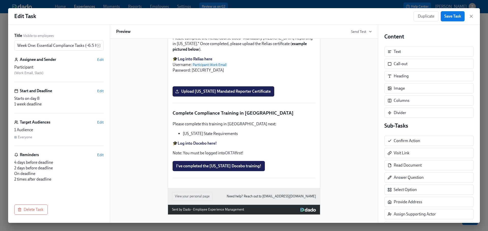
scroll to position [1115, 0]
click at [450, 18] on span "Save Task" at bounding box center [452, 16] width 17 height 5
click at [472, 16] on icon "button" at bounding box center [471, 16] width 5 height 5
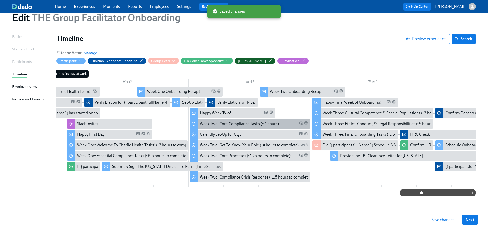
click at [236, 121] on div "Week Two: Core Compliance Tasks (~ 4 hours)" at bounding box center [239, 124] width 79 height 6
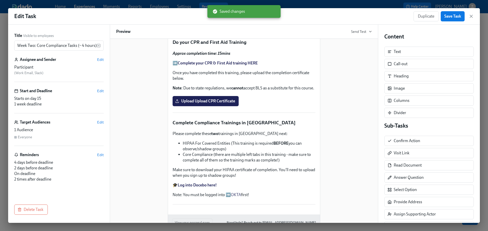
scroll to position [201, 0]
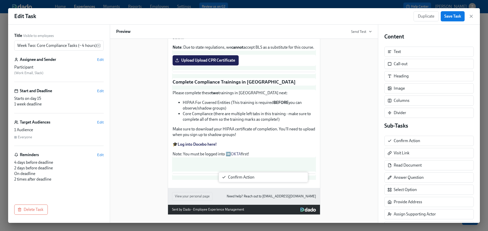
drag, startPoint x: 400, startPoint y: 140, endPoint x: 231, endPoint y: 178, distance: 173.0
click at [231, 178] on div "Title Visible to employees Week Two: Core Compliance Tasks (~ 4 hours) ​ Assign…" at bounding box center [244, 124] width 472 height 198
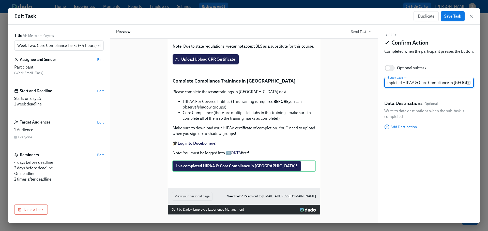
scroll to position [0, 12]
type input "I've completed HIPAA & Core Compliance in Docebo!"
click at [393, 34] on button "Back" at bounding box center [390, 35] width 12 height 4
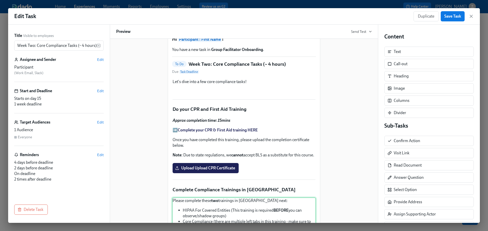
scroll to position [0, 0]
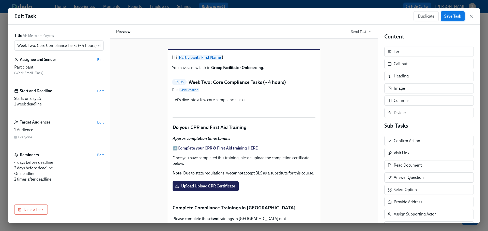
click at [459, 17] on span "Save Task" at bounding box center [452, 16] width 17 height 5
click at [472, 17] on icon "button" at bounding box center [471, 16] width 3 height 3
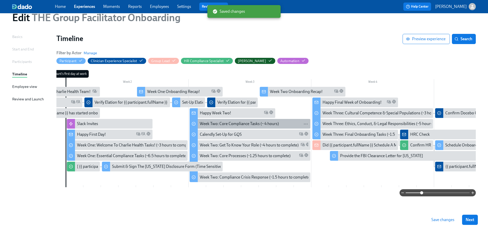
click at [237, 121] on div "Week Two: Core Compliance Tasks (~ 4 hours)" at bounding box center [239, 124] width 79 height 6
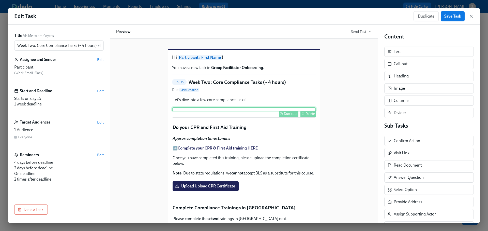
click at [290, 111] on div "Duplicate Delete" at bounding box center [244, 109] width 144 height 4
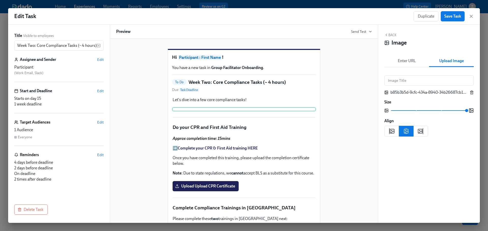
click at [471, 92] on icon "button" at bounding box center [472, 92] width 2 height 3
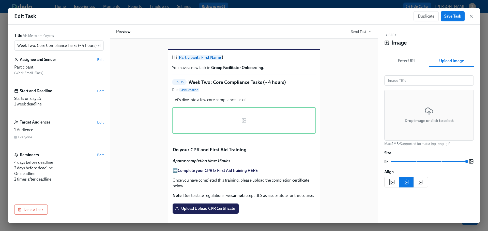
click at [425, 108] on icon at bounding box center [429, 111] width 9 height 9
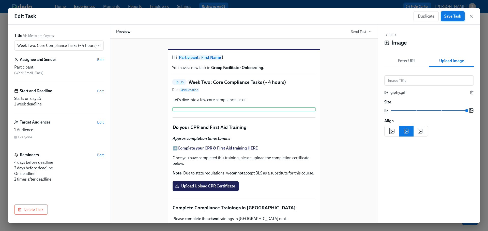
click at [448, 17] on span "Save Task" at bounding box center [452, 16] width 17 height 5
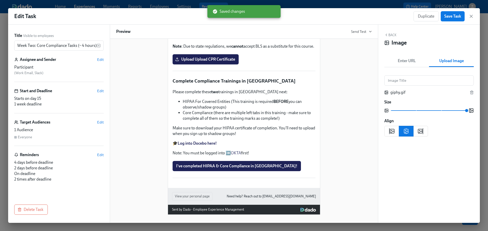
scroll to position [279, 0]
click at [472, 16] on icon "button" at bounding box center [471, 16] width 5 height 5
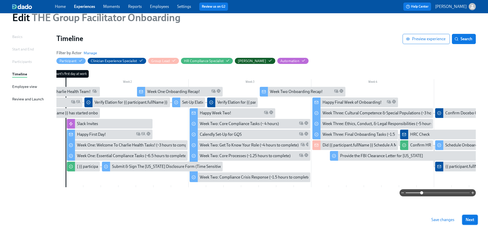
click at [467, 217] on span "Next" at bounding box center [470, 219] width 9 height 5
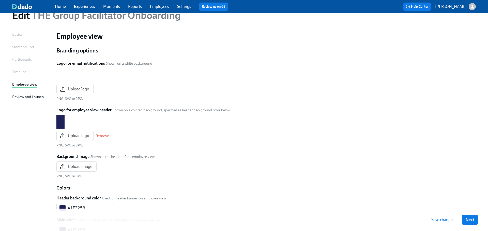
click at [16, 72] on div "Timeline" at bounding box center [19, 72] width 14 height 6
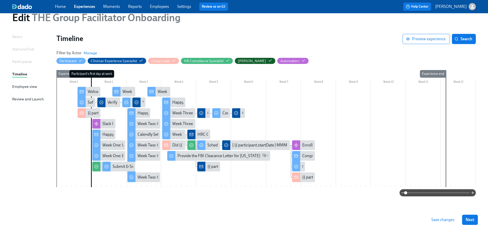
click at [445, 220] on span "Save changes" at bounding box center [442, 219] width 23 height 5
click at [150, 125] on div "Week Two: Core Compliance Tasks (~ 4 hours)" at bounding box center [177, 124] width 79 height 6
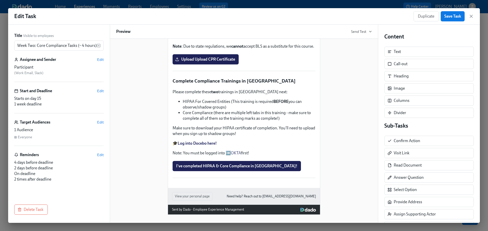
scroll to position [77, 0]
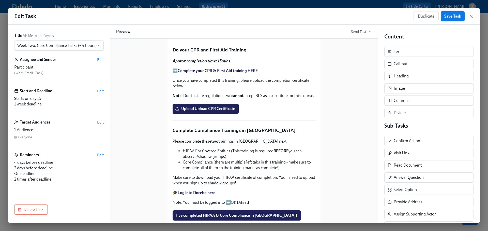
click at [451, 16] on span "Save Task" at bounding box center [452, 16] width 17 height 5
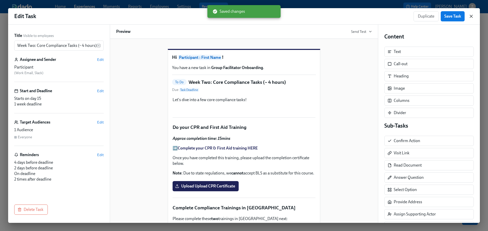
click at [471, 17] on icon "button" at bounding box center [471, 16] width 5 height 5
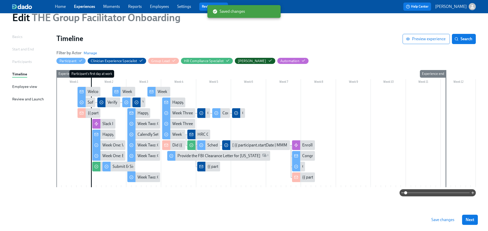
click at [436, 216] on button "Save changes" at bounding box center [443, 219] width 30 height 10
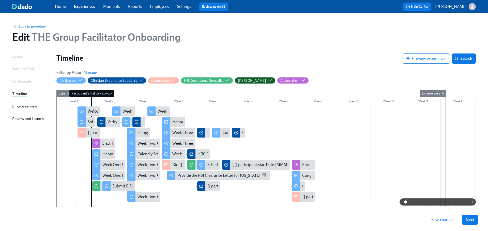
click at [40, 28] on span "Back to overview" at bounding box center [29, 26] width 34 height 5
